Goal: Information Seeking & Learning: Learn about a topic

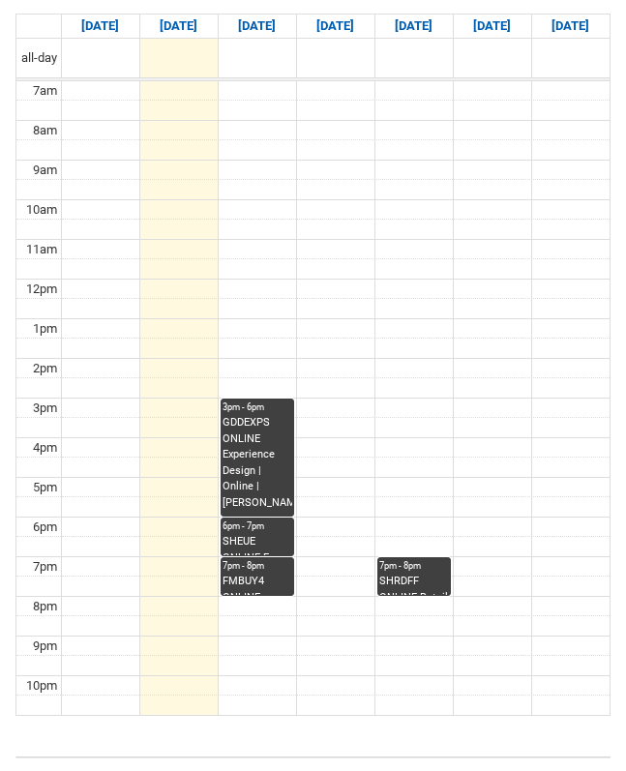
scroll to position [450, 0]
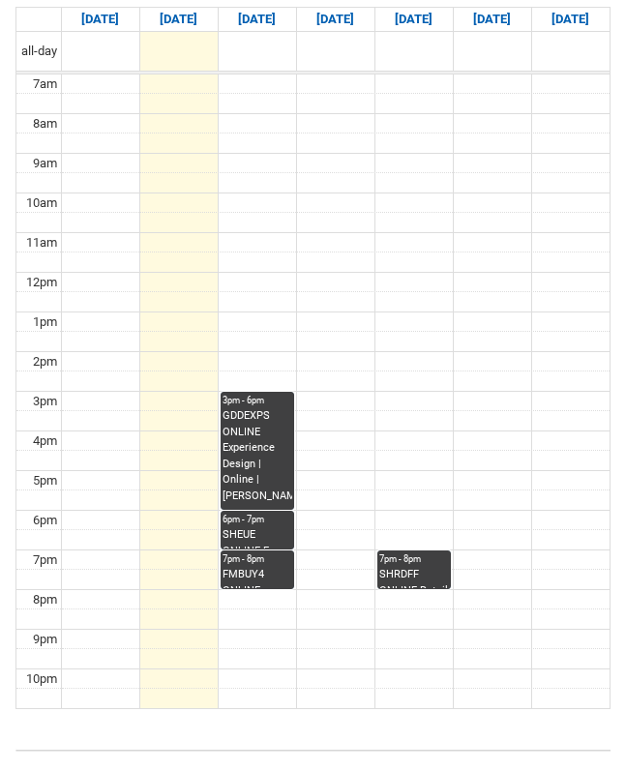
click at [264, 519] on div "6pm - 7pm" at bounding box center [257, 520] width 70 height 14
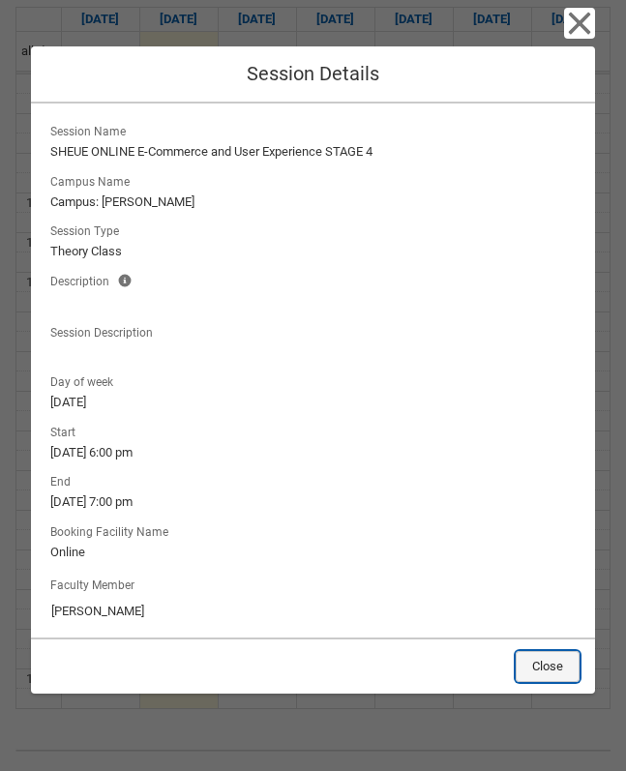
click at [549, 661] on button "Close" at bounding box center [548, 666] width 64 height 31
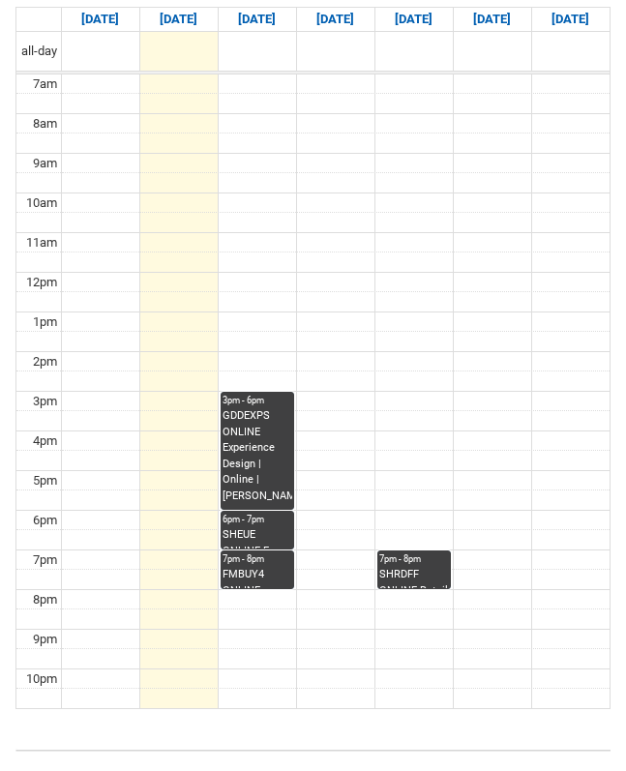
click at [248, 576] on div "FMBUY4 ONLINE Fashion Buying and Product Curation | Online | [PERSON_NAME]" at bounding box center [257, 577] width 70 height 21
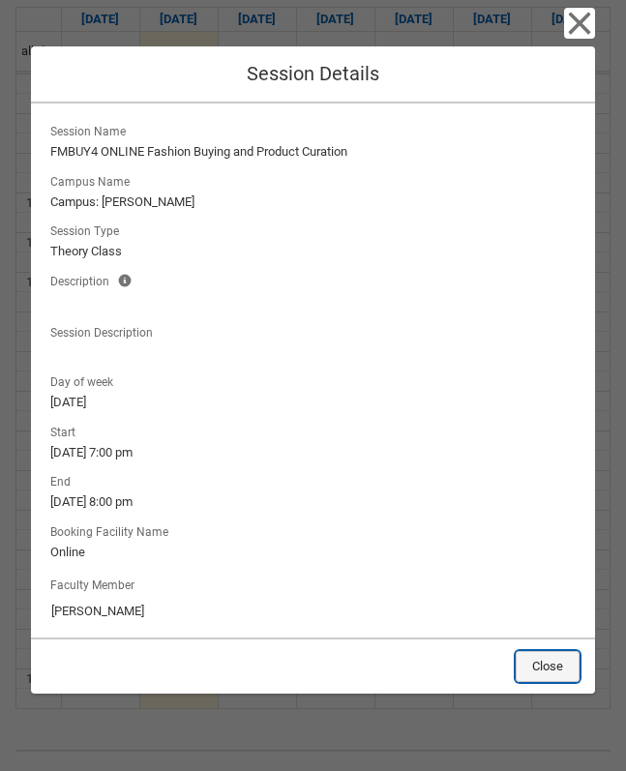
click at [531, 664] on button "Close" at bounding box center [548, 666] width 64 height 31
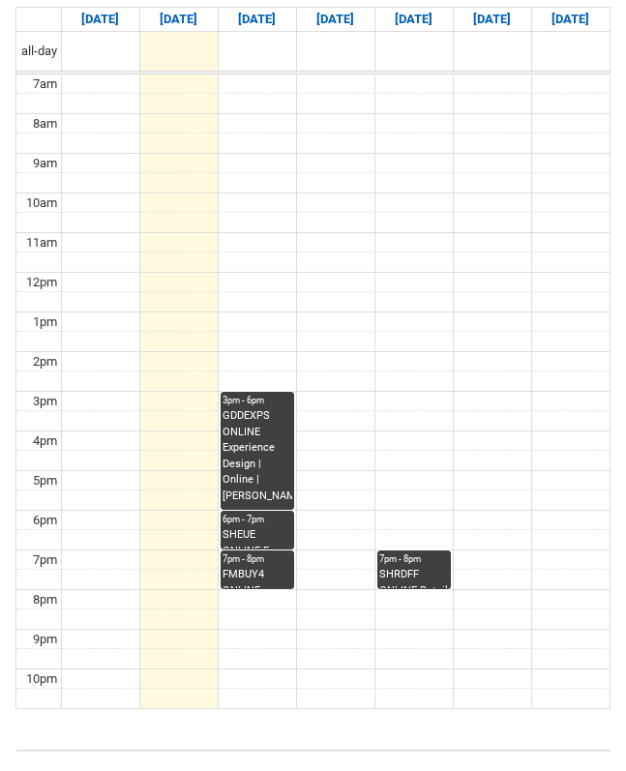
click at [396, 579] on div "SHRDFF ONLINE Retail Disruptors and Fashion Frontiers STAGE 4 | Online | [PERSO…" at bounding box center [414, 577] width 70 height 21
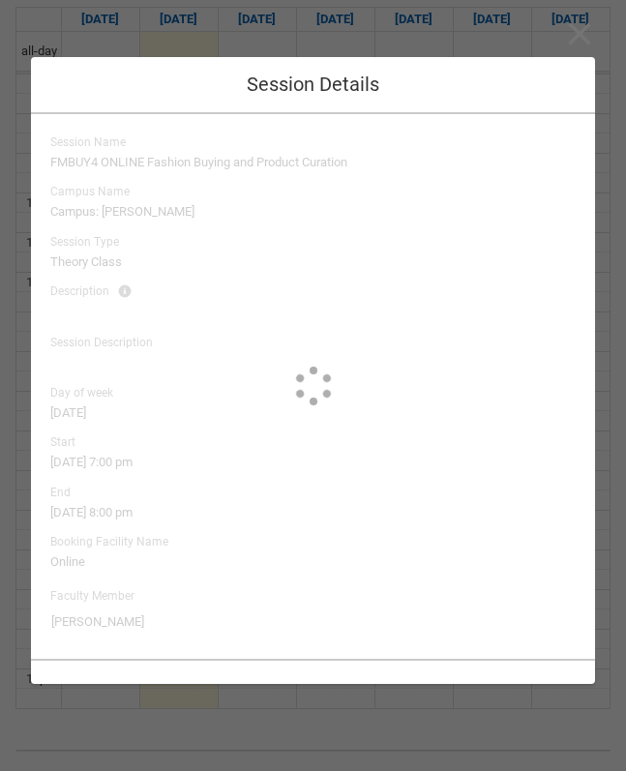
type input "[PERSON_NAME]"
